Goal: Task Accomplishment & Management: Use online tool/utility

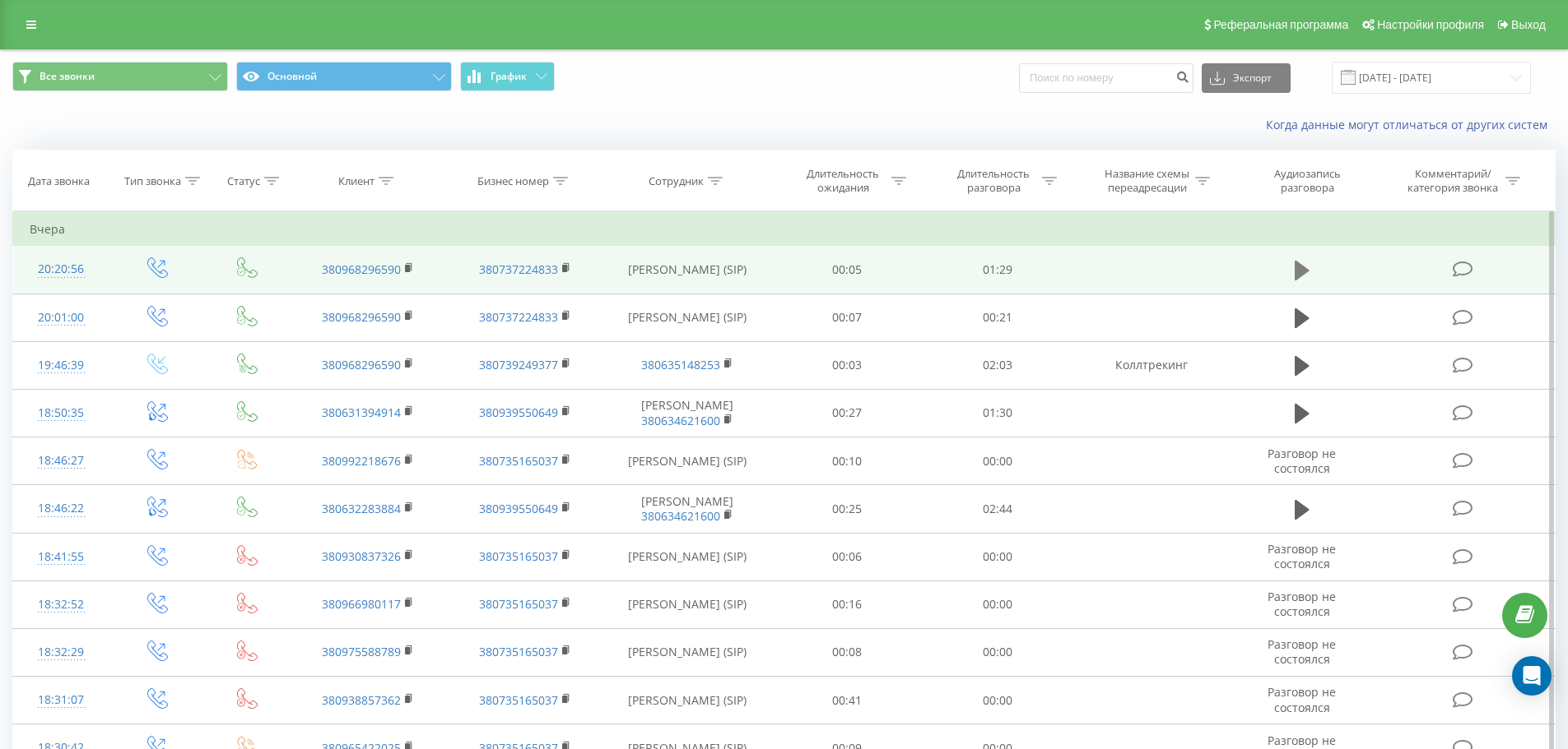
click at [1296, 268] on icon at bounding box center [1302, 270] width 15 height 19
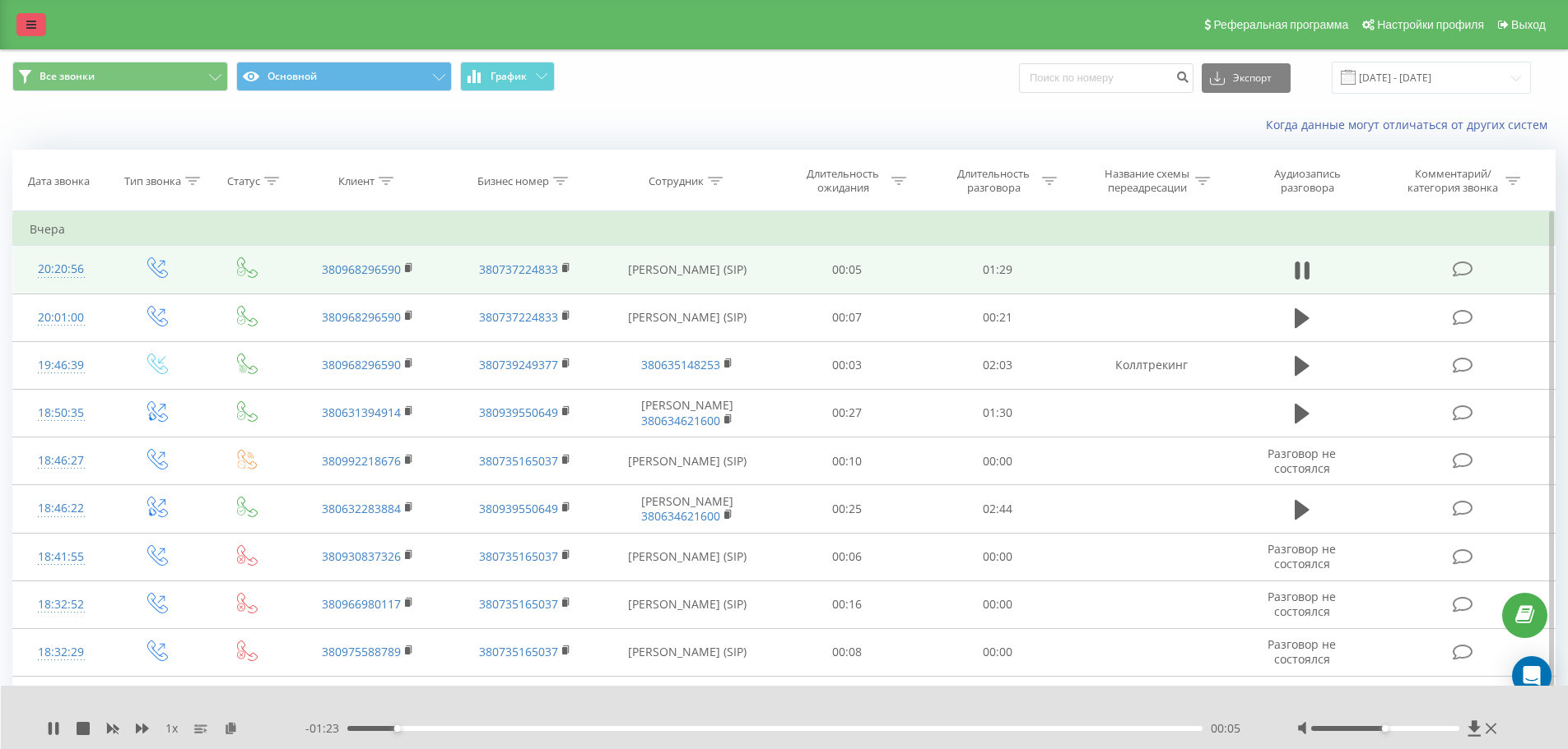
click at [25, 22] on link at bounding box center [32, 25] width 30 height 23
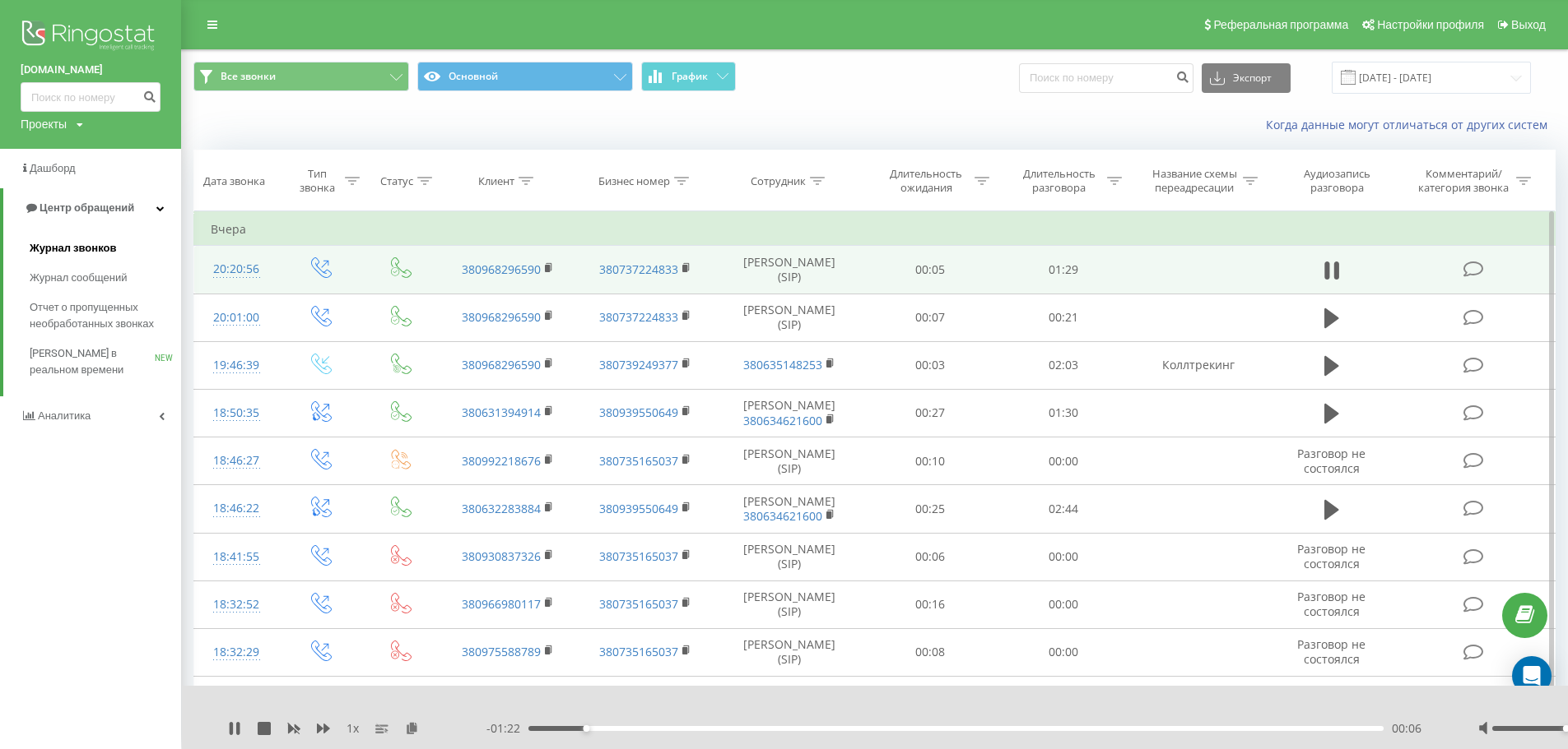
click at [72, 256] on span "Журнал звонков" at bounding box center [73, 248] width 86 height 17
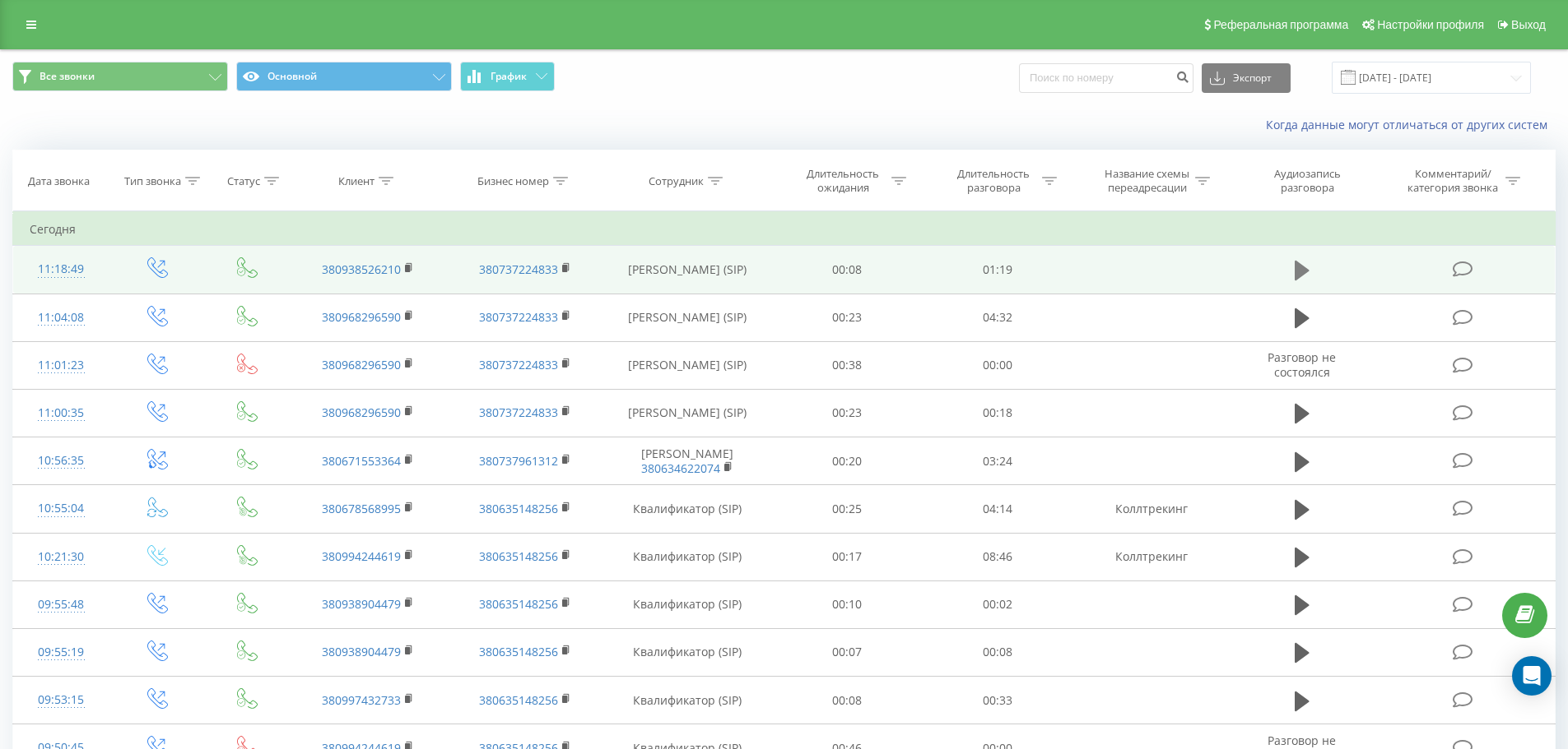
click at [1297, 270] on icon at bounding box center [1302, 270] width 15 height 19
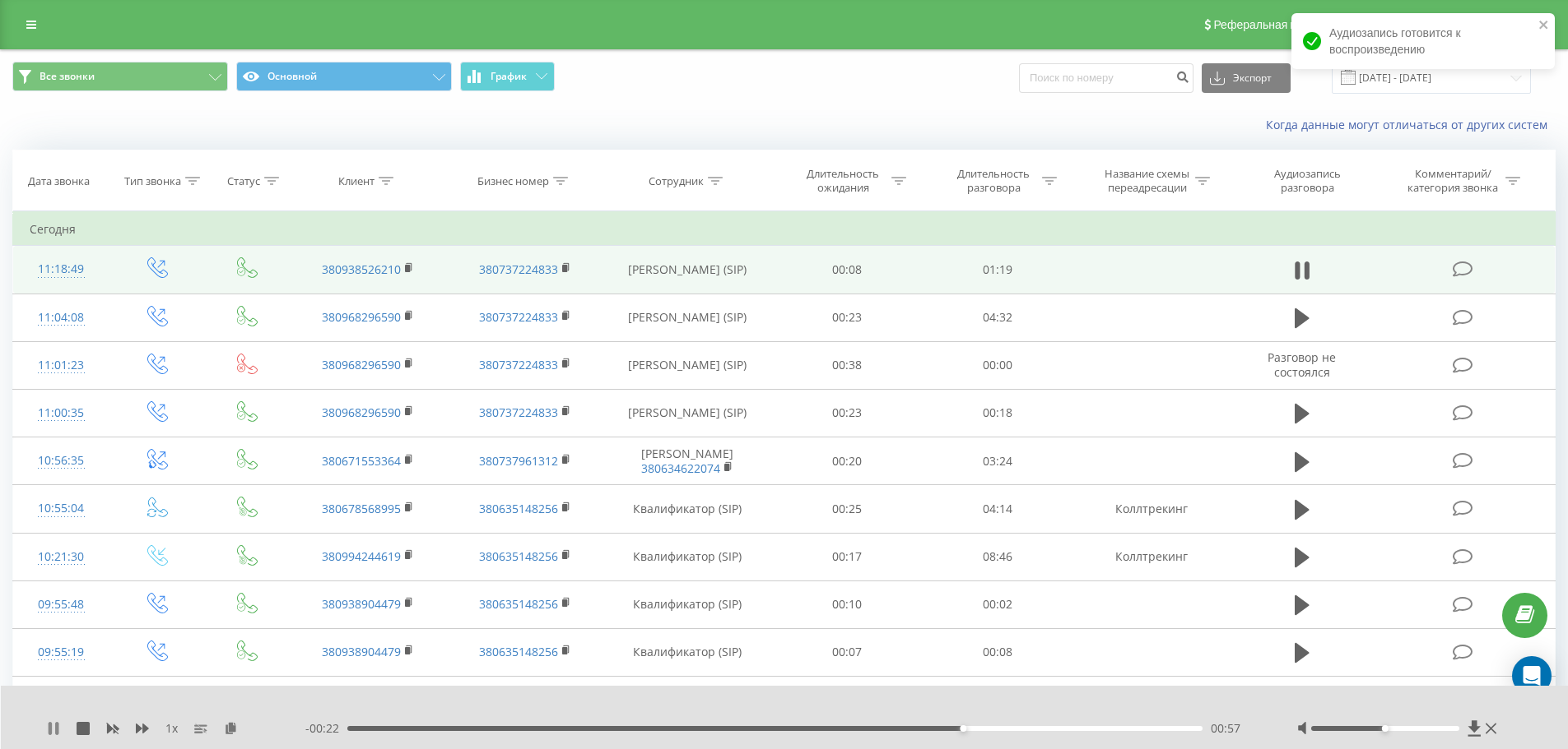
click at [49, 729] on icon at bounding box center [50, 728] width 4 height 13
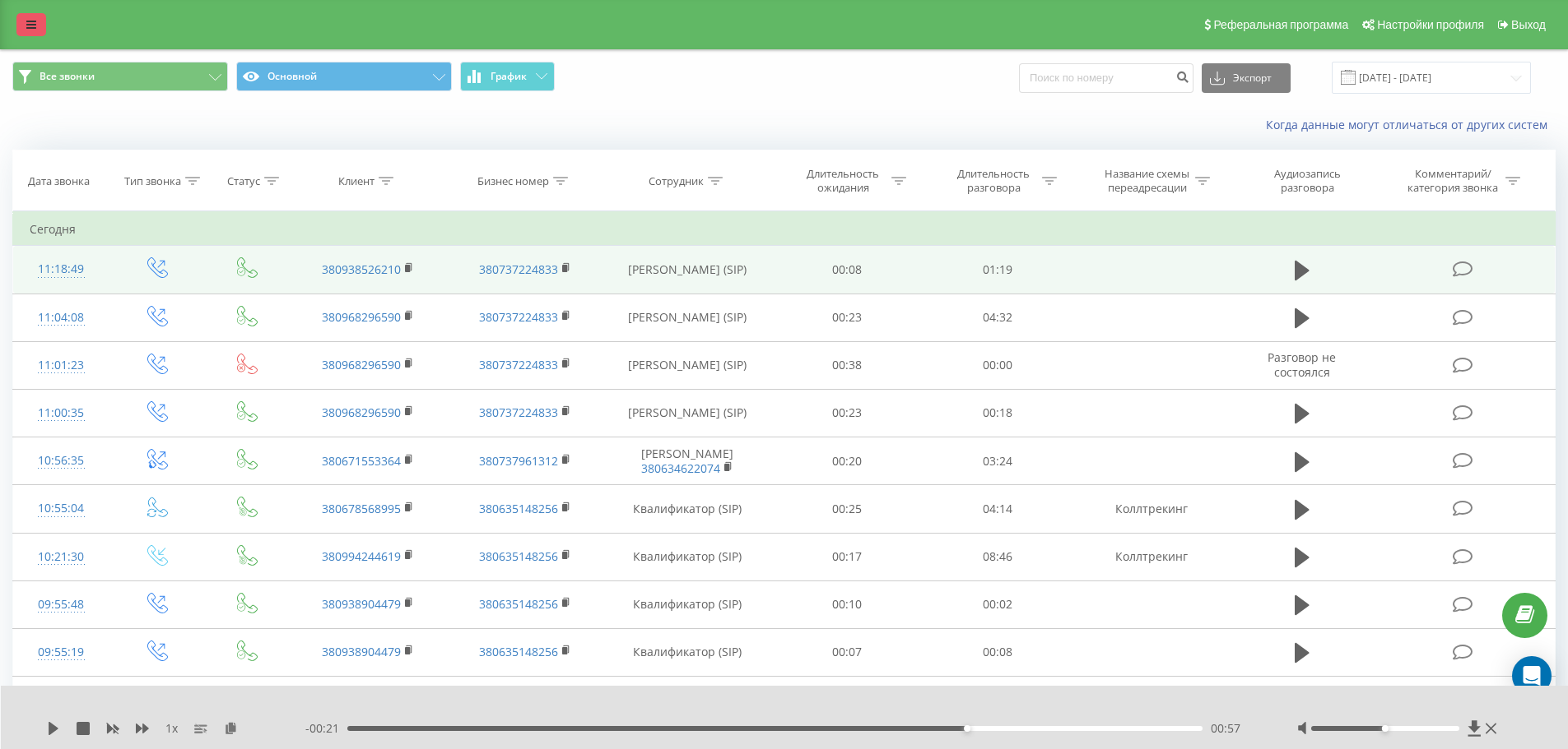
click at [33, 25] on icon at bounding box center [31, 25] width 10 height 11
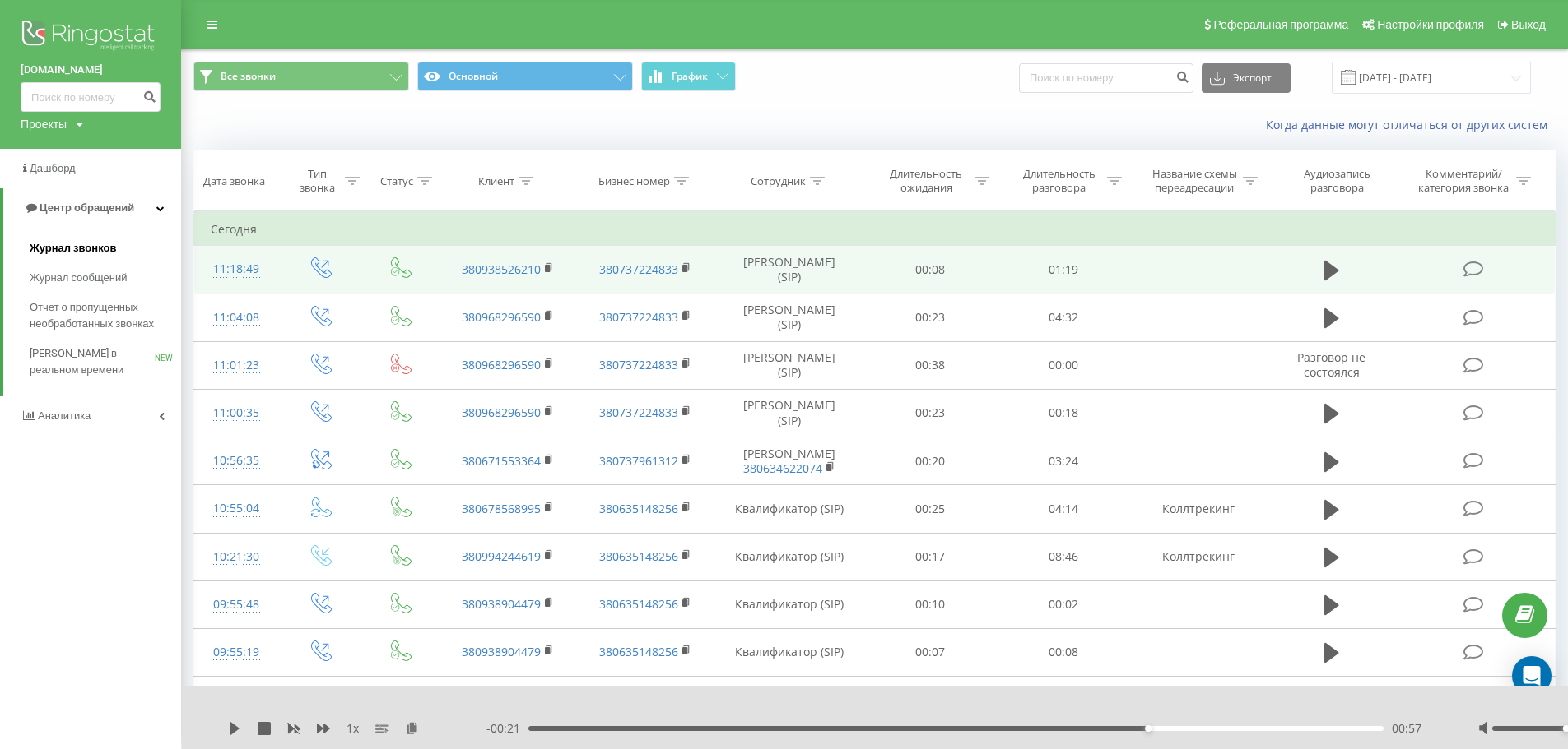
click at [80, 244] on span "Журнал звонков" at bounding box center [73, 248] width 86 height 17
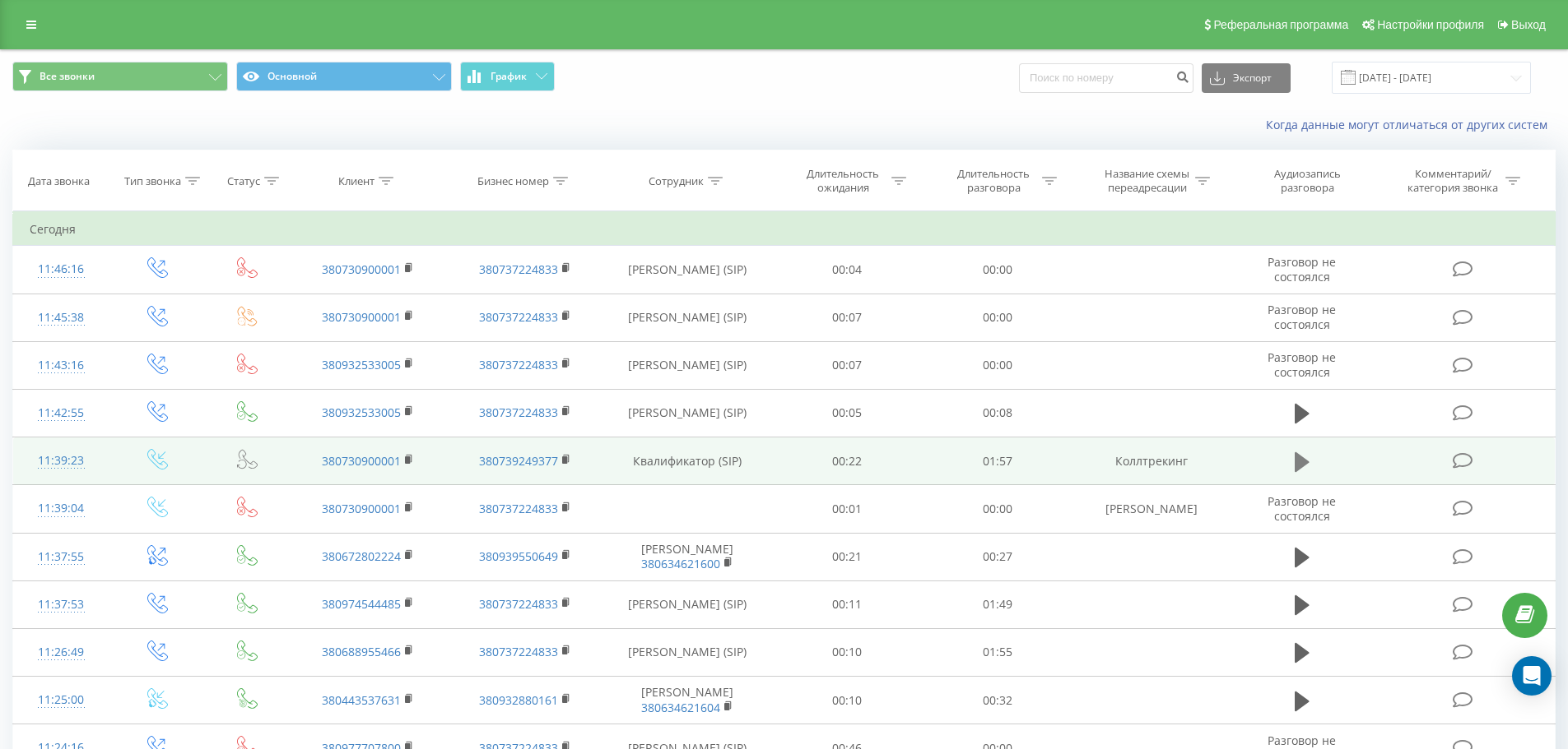
click at [1310, 460] on button at bounding box center [1302, 462] width 25 height 25
